Goal: Find specific page/section: Find specific page/section

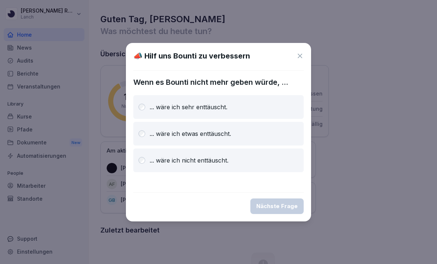
click at [253, 101] on div "... wäre ich sehr enttäuscht." at bounding box center [218, 107] width 170 height 24
click at [291, 206] on div "Nächste Frage" at bounding box center [276, 206] width 41 height 8
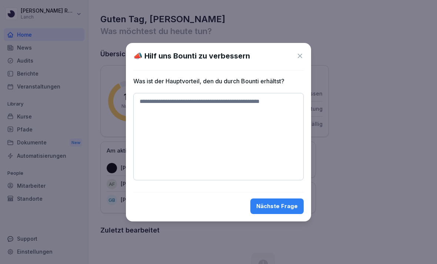
click at [231, 101] on textarea at bounding box center [218, 136] width 170 height 87
click at [297, 59] on icon at bounding box center [299, 55] width 7 height 7
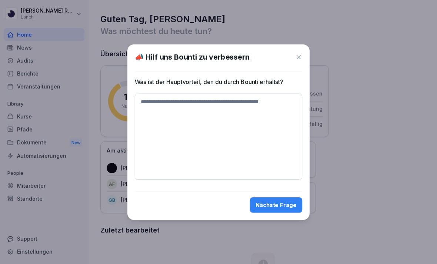
click at [296, 59] on h2 "Übersicht" at bounding box center [263, 54] width 326 height 10
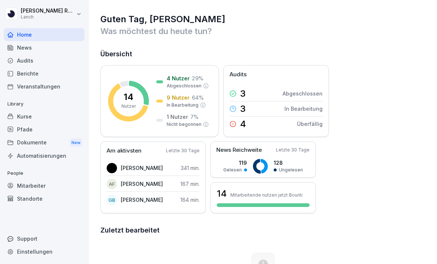
click at [22, 61] on div "Audits" at bounding box center [44, 60] width 81 height 13
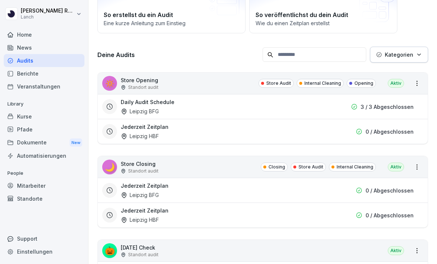
scroll to position [69, 0]
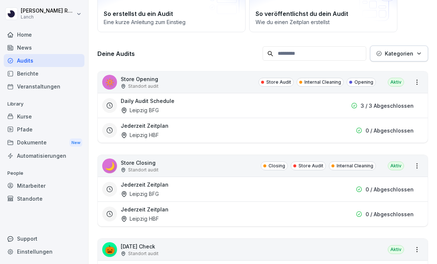
click at [376, 189] on p "0 / Abgeschlossen" at bounding box center [390, 190] width 48 height 8
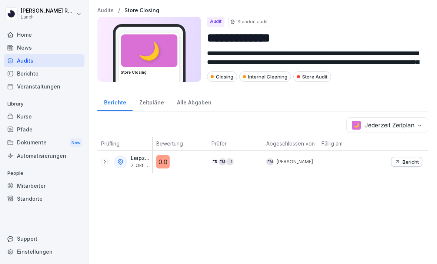
click at [417, 157] on button "Bericht" at bounding box center [406, 162] width 31 height 10
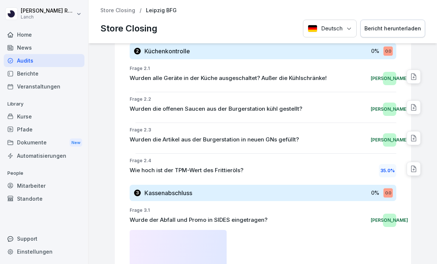
scroll to position [549, 0]
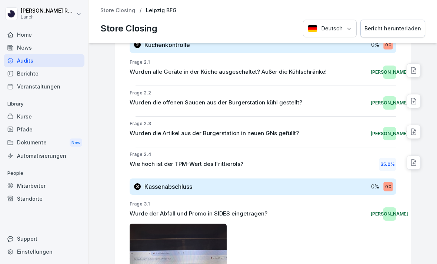
click at [19, 44] on div "News" at bounding box center [44, 47] width 81 height 13
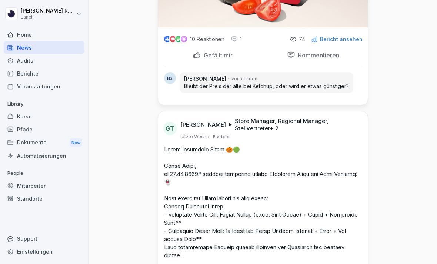
scroll to position [1500, 0]
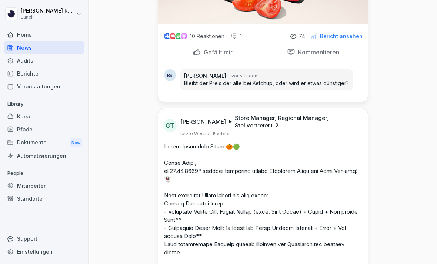
click at [20, 133] on div "Pfade" at bounding box center [44, 129] width 81 height 13
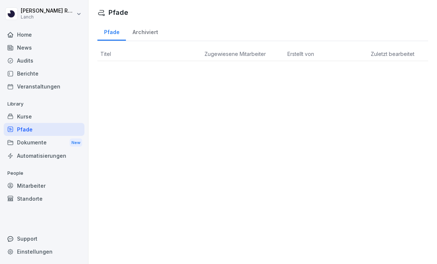
click at [23, 141] on div "Dokumente New" at bounding box center [44, 143] width 81 height 14
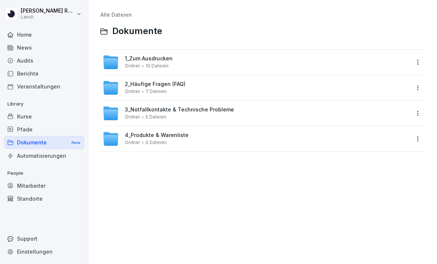
click at [147, 132] on span "4_Produkte & Warenliste" at bounding box center [157, 135] width 64 height 6
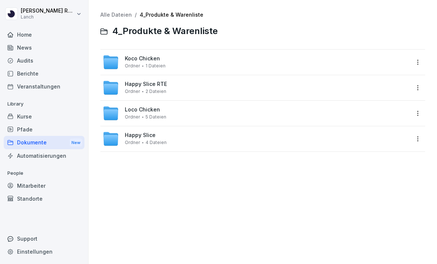
click at [140, 59] on span "Koco Chicken" at bounding box center [142, 59] width 35 height 6
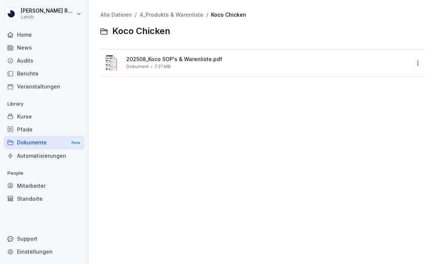
click at [129, 60] on span "202508_Koco SOP's & Warenliste.pdf" at bounding box center [267, 59] width 283 height 6
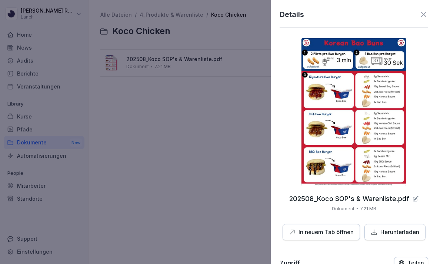
click at [429, 10] on div "Details 202508_Koco SOP's & Warenliste.pdf Dokument 7.21 MB In neuem Tab öffnen…" at bounding box center [354, 132] width 166 height 264
click at [419, 5] on div "Details 202508_Koco SOP's & Warenliste.pdf Dokument 7.21 MB In neuem Tab öffnen…" at bounding box center [354, 132] width 166 height 264
click at [422, 13] on icon at bounding box center [423, 14] width 9 height 9
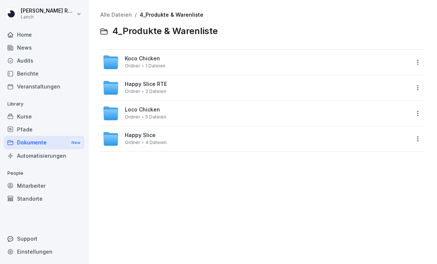
click at [133, 89] on span "Ordner" at bounding box center [132, 91] width 15 height 5
click at [134, 111] on span "Loco Chicken" at bounding box center [142, 110] width 35 height 6
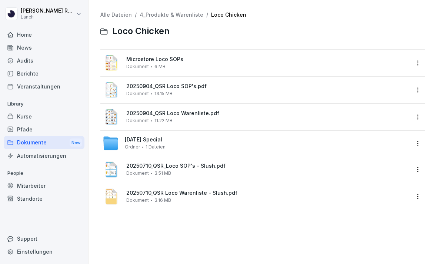
click at [137, 144] on span "Ordner" at bounding box center [132, 146] width 15 height 5
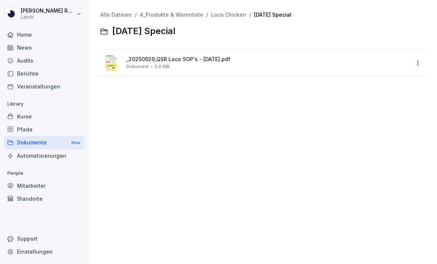
click at [130, 62] on span "_20250929_QSR Loco SOP's - [DATE].pdf" at bounding box center [267, 59] width 283 height 6
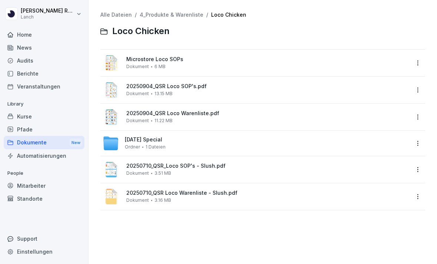
click at [128, 198] on span "Dokument" at bounding box center [137, 200] width 23 height 5
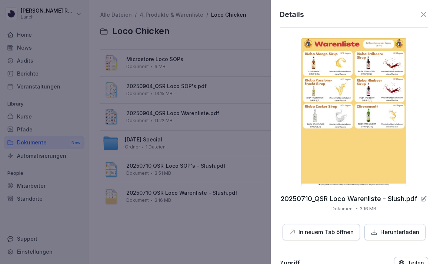
click at [70, 34] on div at bounding box center [218, 132] width 437 height 264
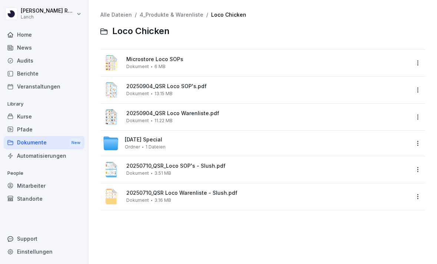
click at [24, 182] on div "Mitarbeiter" at bounding box center [44, 185] width 81 height 13
